Goal: Task Accomplishment & Management: Manage account settings

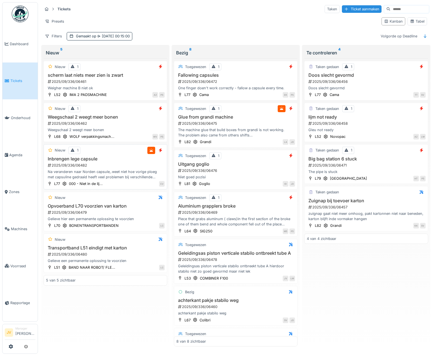
click at [161, 161] on h3 "Inbrengen lege capsule" at bounding box center [105, 158] width 119 height 5
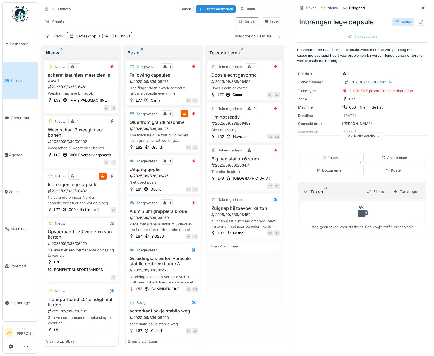
click at [396, 20] on div "Acties" at bounding box center [404, 22] width 22 height 8
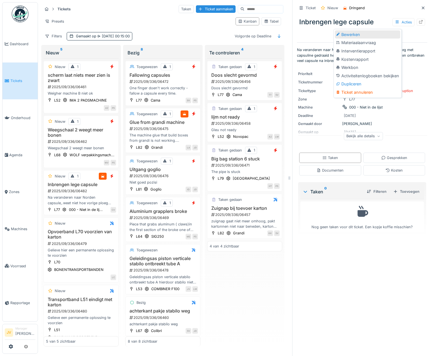
click at [354, 35] on div "Bewerken" at bounding box center [367, 34] width 65 height 8
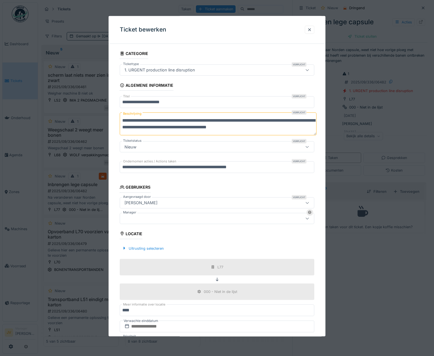
click at [132, 216] on div at bounding box center [205, 219] width 166 height 6
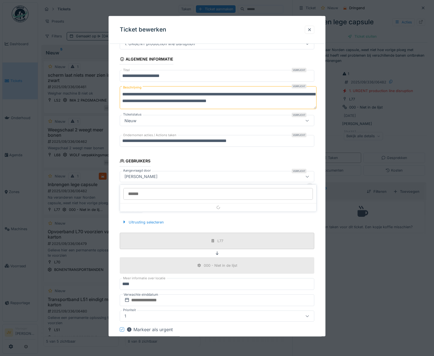
scroll to position [42, 0]
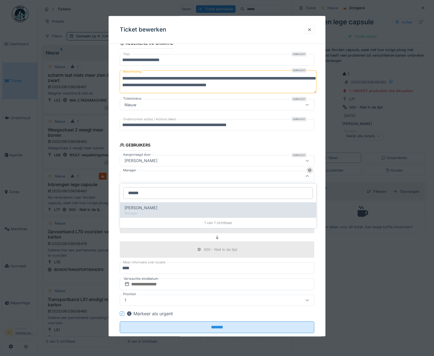
type input "******"
click at [155, 207] on div "[PERSON_NAME]" at bounding box center [218, 208] width 187 height 6
type input "****"
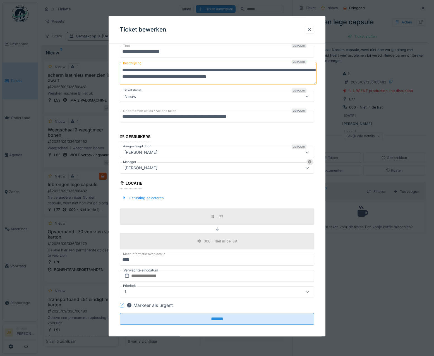
scroll to position [55, 0]
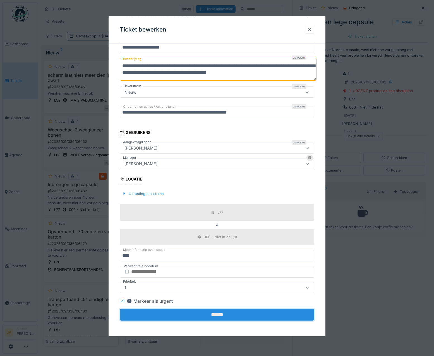
click at [217, 316] on input "*******" at bounding box center [217, 315] width 195 height 12
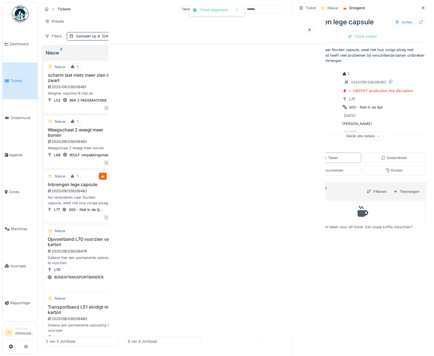
scroll to position [0, 0]
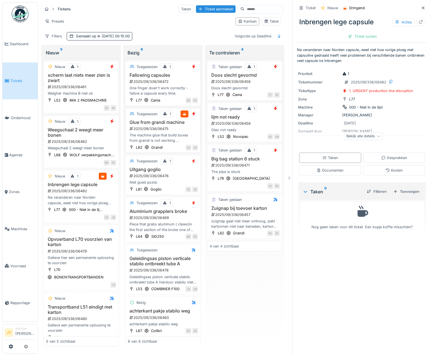
click at [188, 130] on div "2025/09/336/06475" at bounding box center [163, 128] width 69 height 5
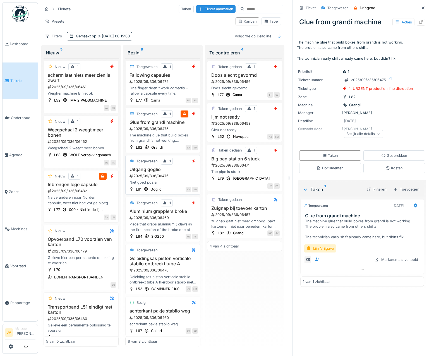
click at [175, 184] on div "Niet goed pozisi" at bounding box center [163, 182] width 70 height 5
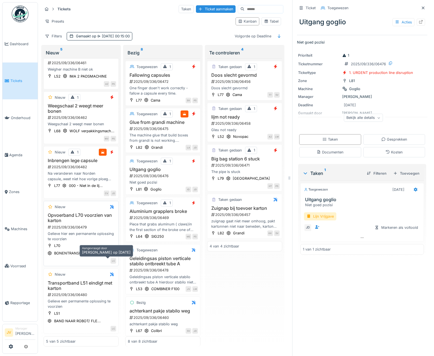
scroll to position [4, 0]
click at [105, 220] on div "Opvoerband L70 voorzien van karton 2025/09/336/06479 Gelieve hier een permanent…" at bounding box center [81, 227] width 70 height 29
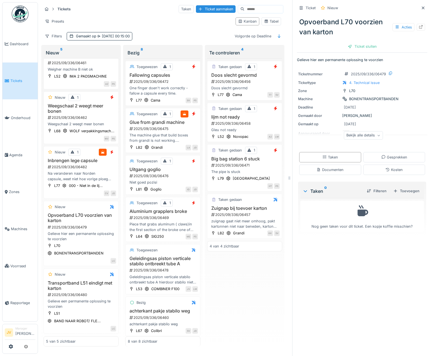
click at [272, 281] on div "Taken gedaan 1 Doos slecht gevormd 2025/09/336/06456 Doos slecht gevormd L77 Ca…" at bounding box center [244, 202] width 75 height 289
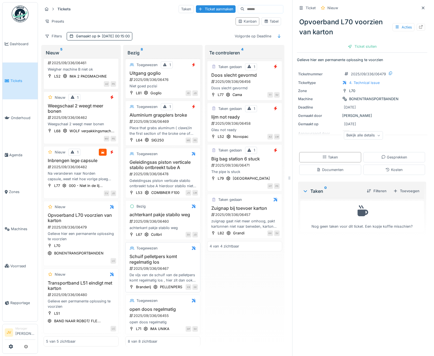
scroll to position [112, 0]
click at [179, 216] on h3 "achterkant pakje stabilo weg" at bounding box center [163, 214] width 70 height 5
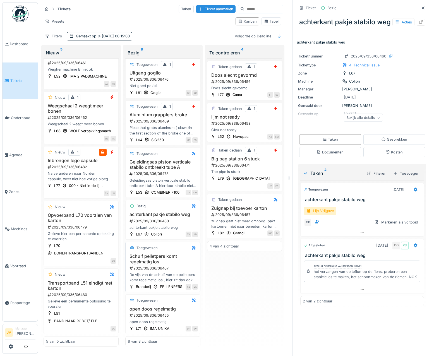
click at [171, 260] on h3 "Schuif pelletpers komt regelmatig los" at bounding box center [163, 259] width 70 height 11
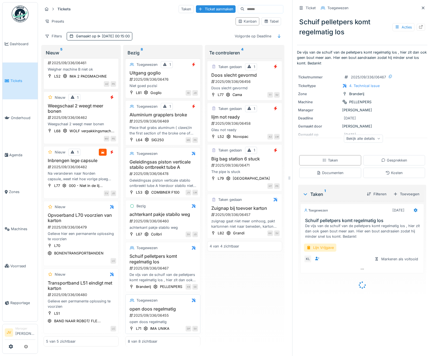
click at [176, 313] on div "Toegewezen open doos regelmatig 2025/09/336/06455 open doos regelmatig L71 IMA …" at bounding box center [162, 315] width 75 height 40
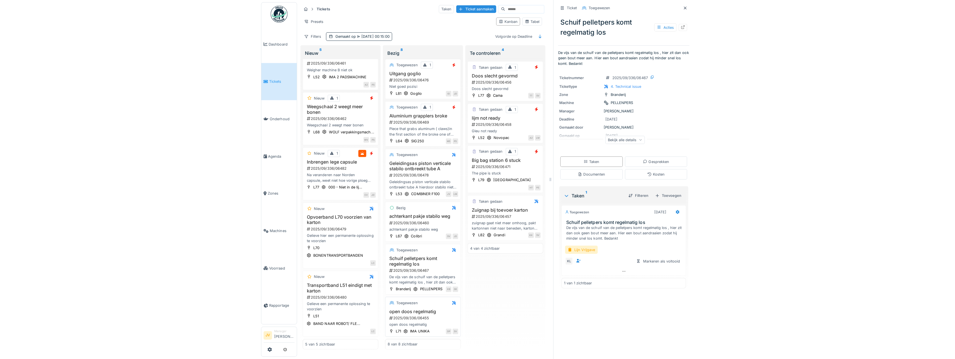
scroll to position [122, 0]
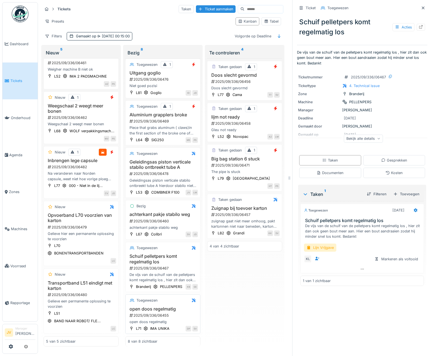
click at [177, 308] on div "open doos regelmatig 2025/09/336/06455 open doos regelmatig" at bounding box center [163, 316] width 70 height 18
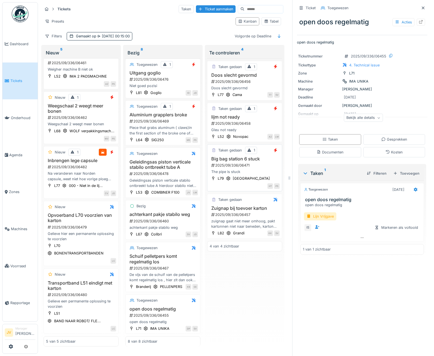
click at [264, 164] on div "Big bag station 6 stuck 2025/09/336/06471 The pipe is stuck" at bounding box center [245, 165] width 70 height 18
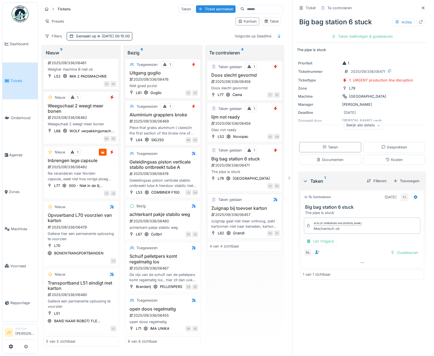
click at [267, 212] on div "2025/09/336/06457" at bounding box center [245, 214] width 69 height 5
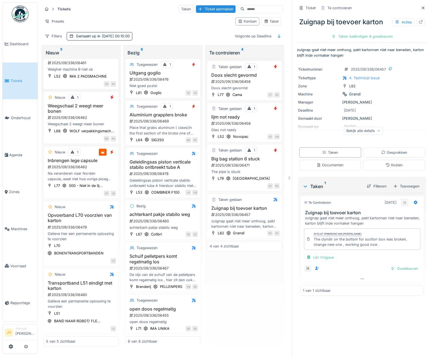
click at [251, 270] on div "Taken gedaan 1 Doos slecht gevormd 2025/09/336/06456 Doos slecht gevormd L77 Ca…" at bounding box center [244, 202] width 75 height 289
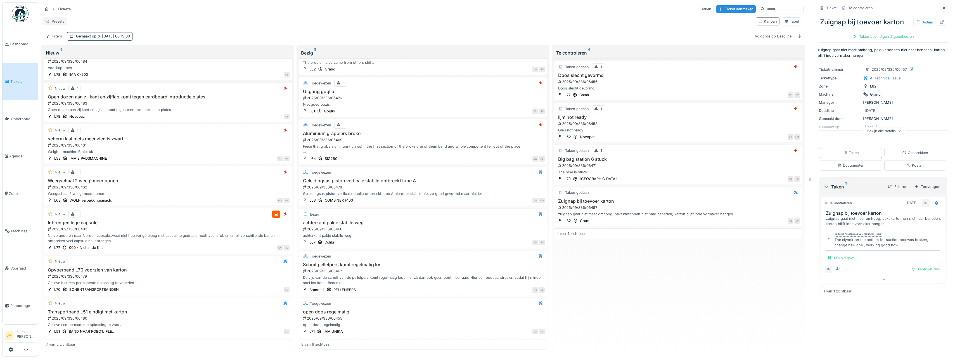
scroll to position [73, 0]
